Goal: Task Accomplishment & Management: Use online tool/utility

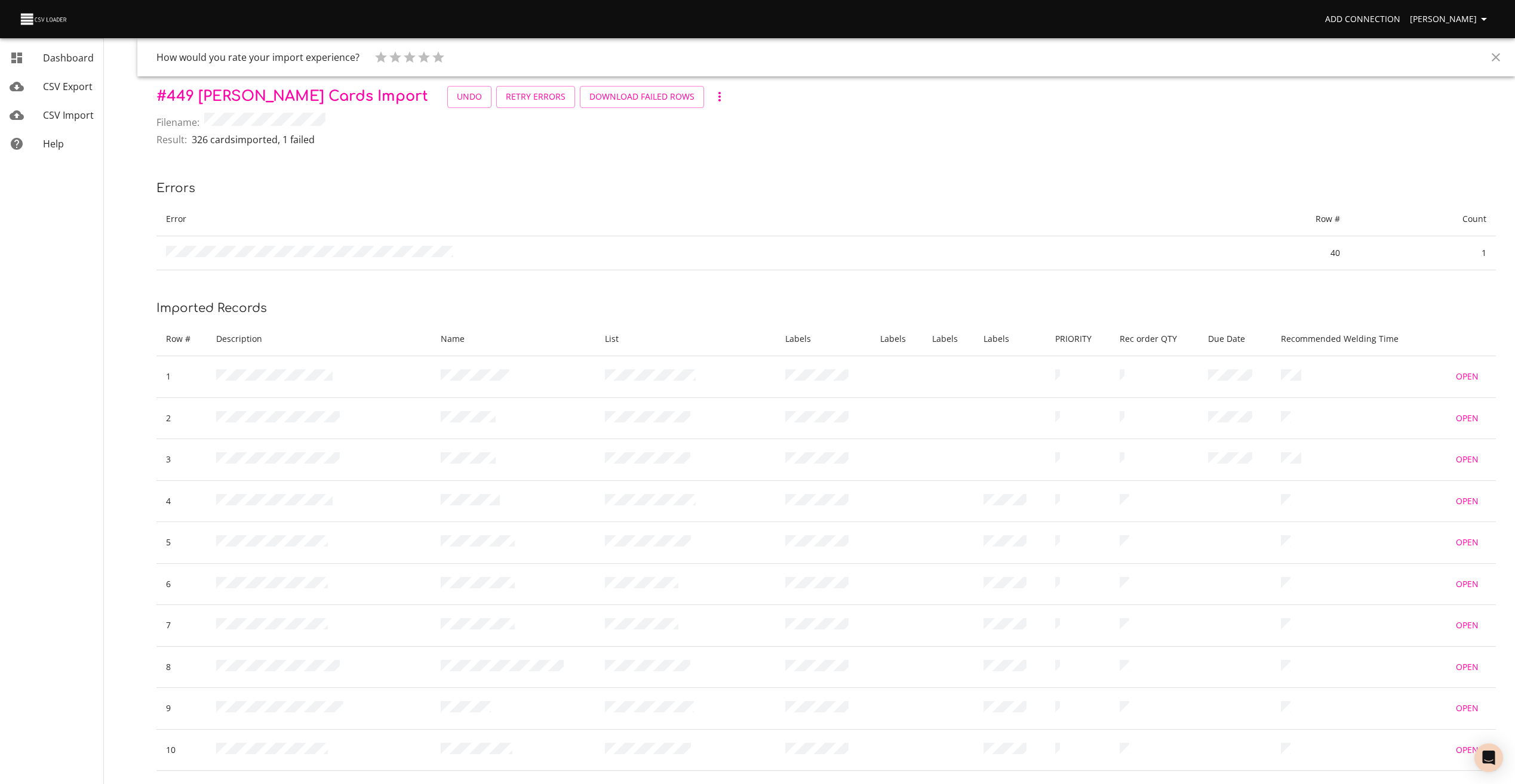
click at [77, 60] on span "Dashboard" at bounding box center [68, 58] width 51 height 13
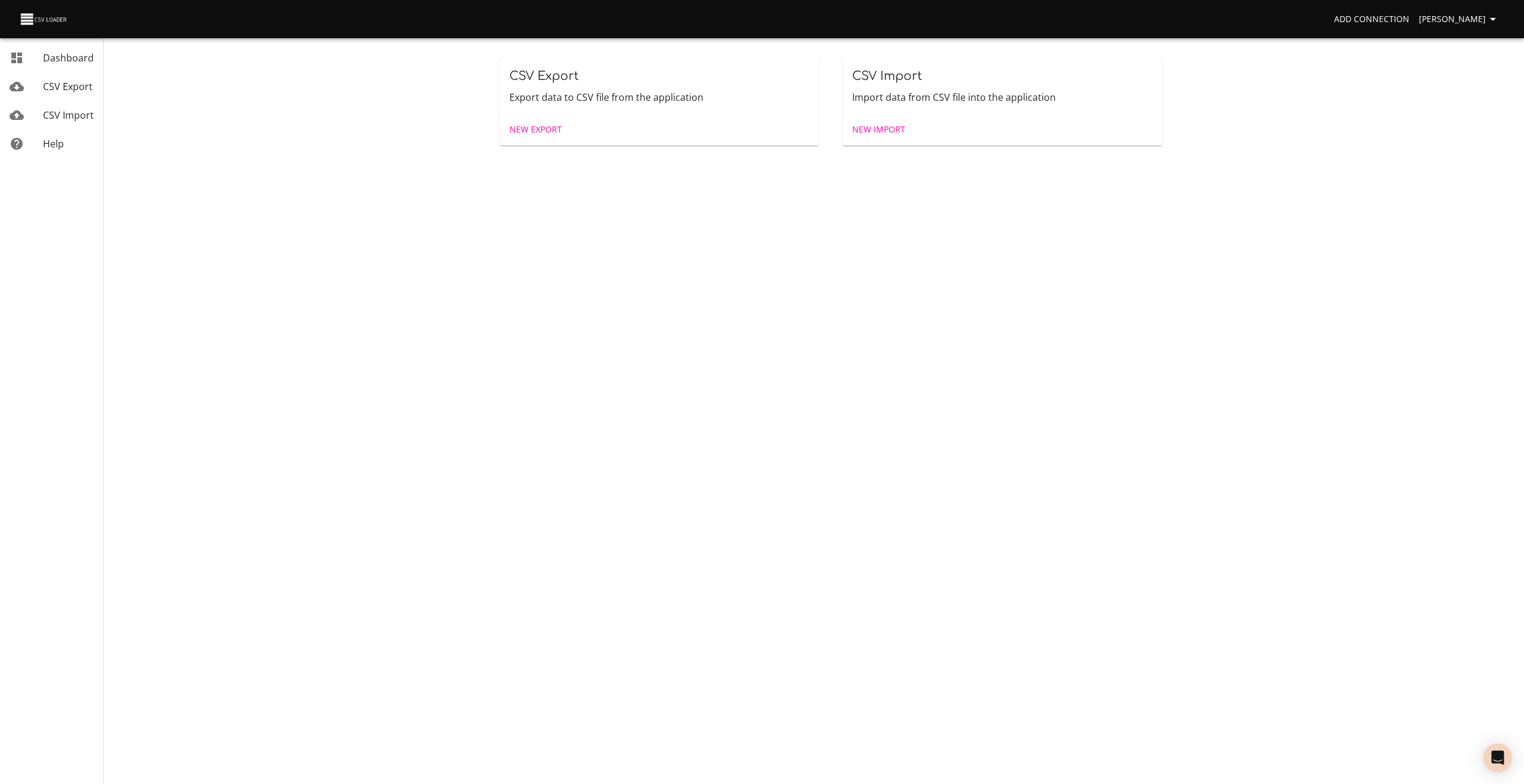
click at [868, 126] on span "New Import" at bounding box center [879, 129] width 53 height 15
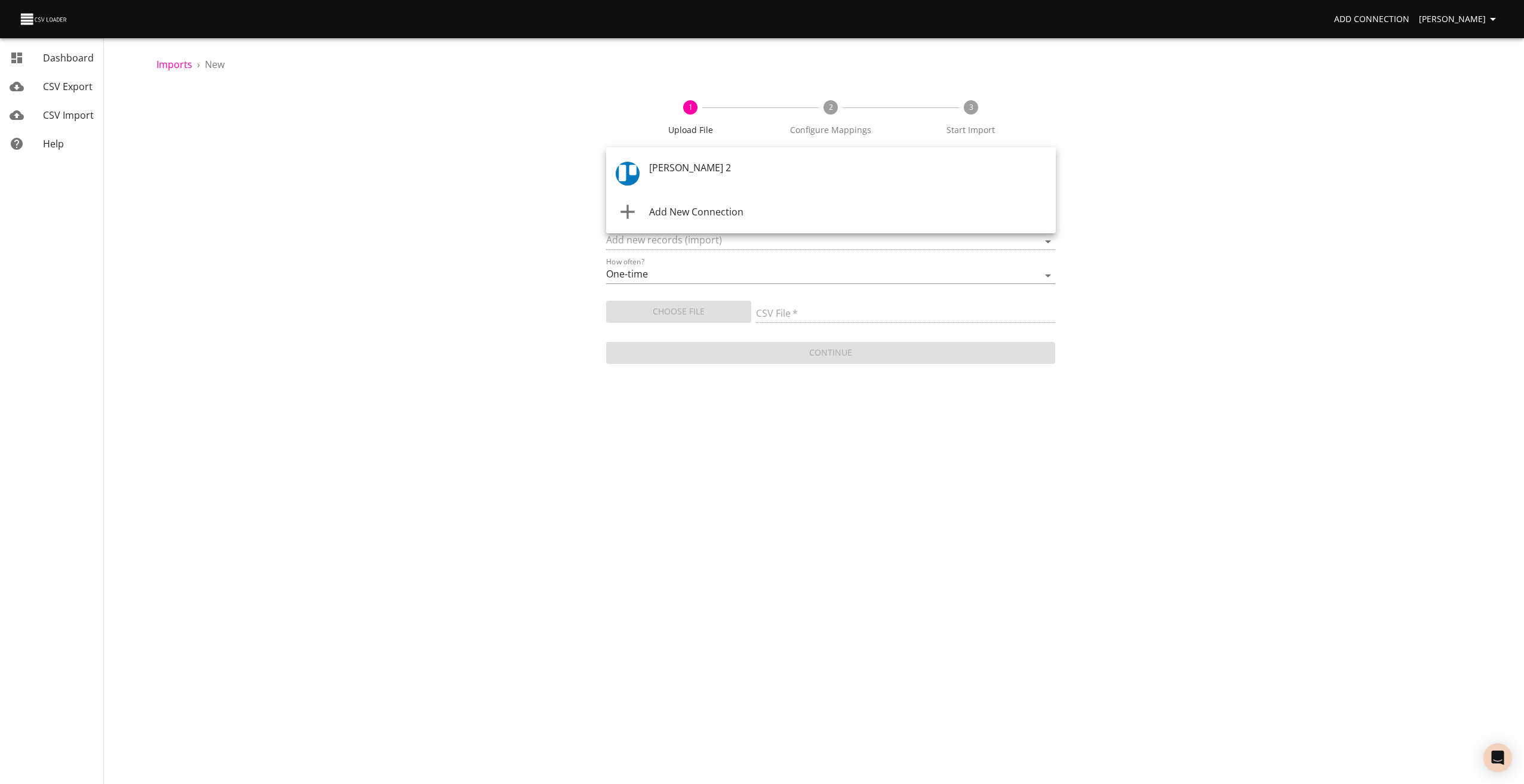
click at [678, 175] on body "Add Connection [PERSON_NAME] Dashboard CSV Export CSV Import Help Imports › New…" at bounding box center [762, 392] width 1524 height 784
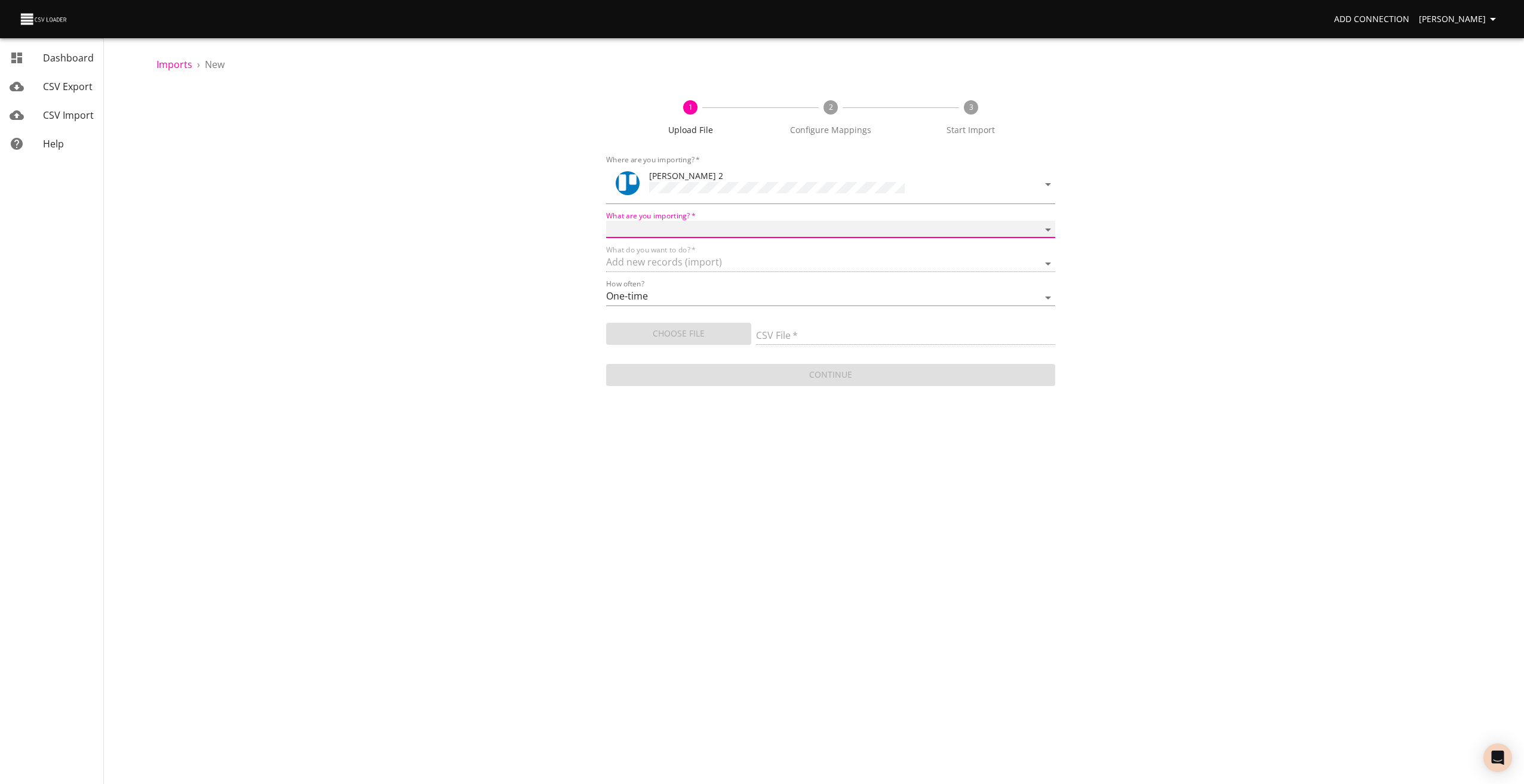
click at [638, 225] on select "Boards Cards Checkitems Checklists" at bounding box center [831, 229] width 449 height 17
select select "cards"
click at [606, 221] on select "Boards Cards Checkitems Checklists" at bounding box center [831, 229] width 449 height 17
click at [647, 332] on span "Choose File" at bounding box center [678, 334] width 126 height 15
type input "[PERSON_NAME] opload 250825.csv"
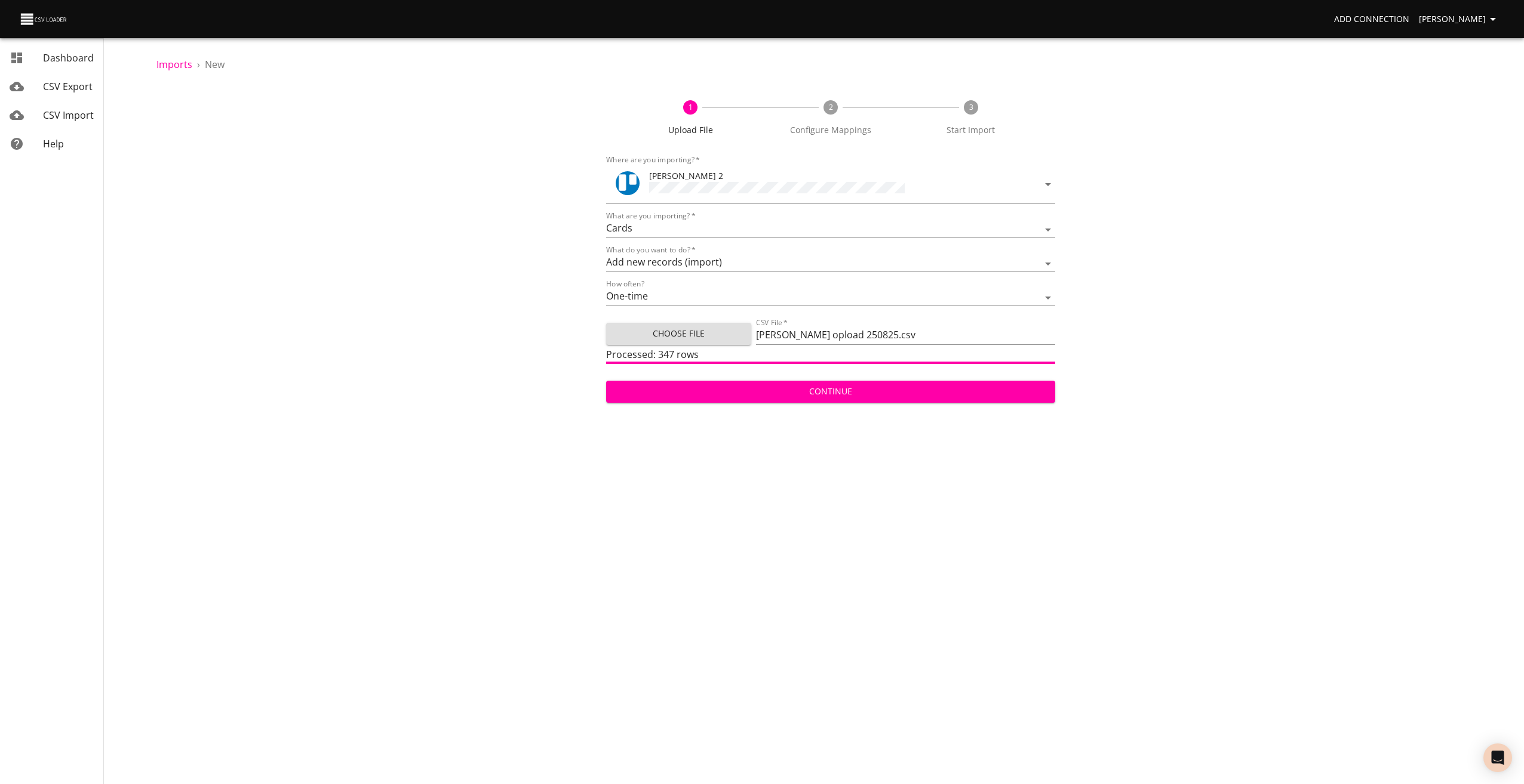
click at [807, 389] on span "Continue" at bounding box center [831, 392] width 430 height 15
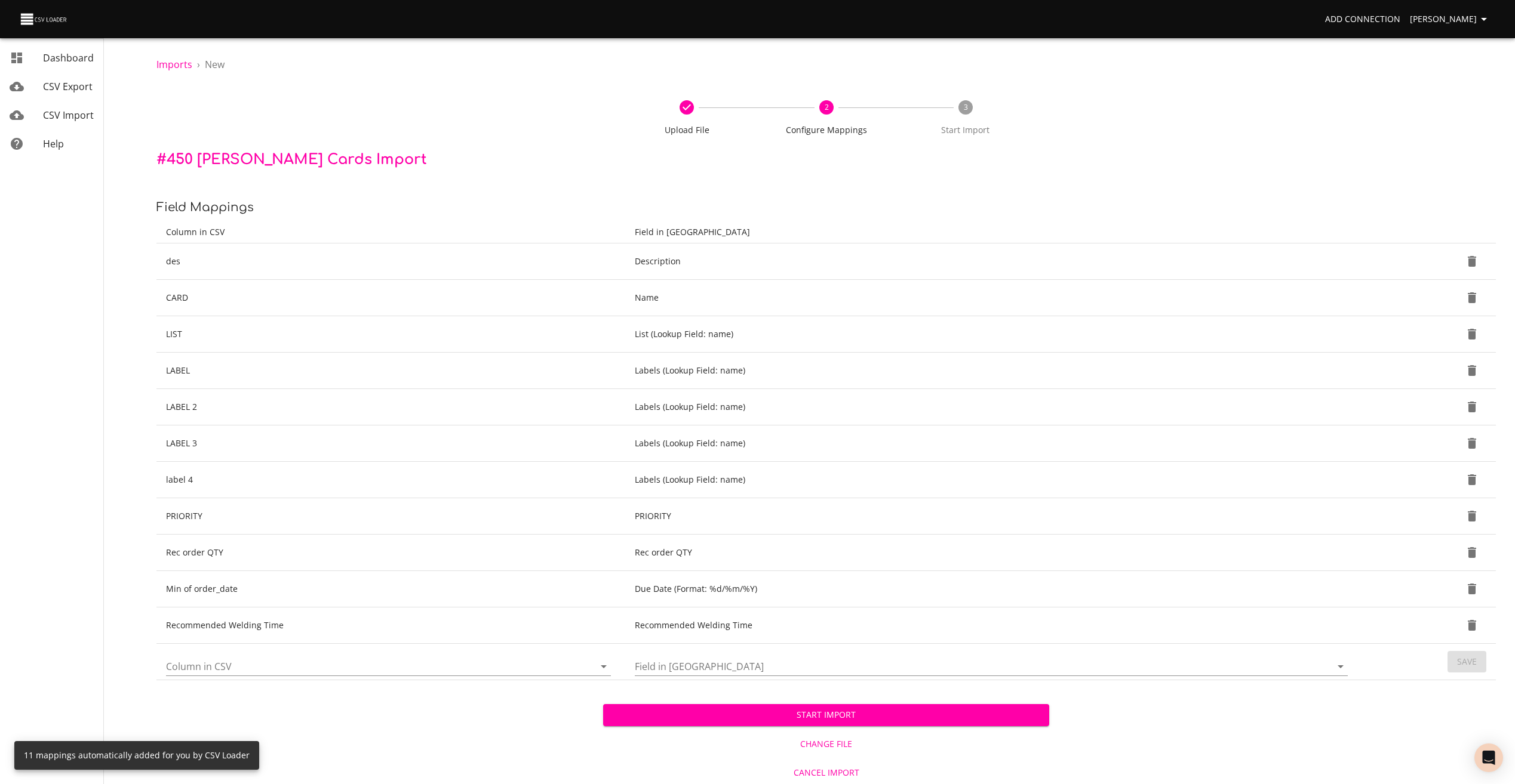
click at [848, 715] on span "Start Import" at bounding box center [826, 715] width 427 height 15
